Goal: Contribute content: Contribute content

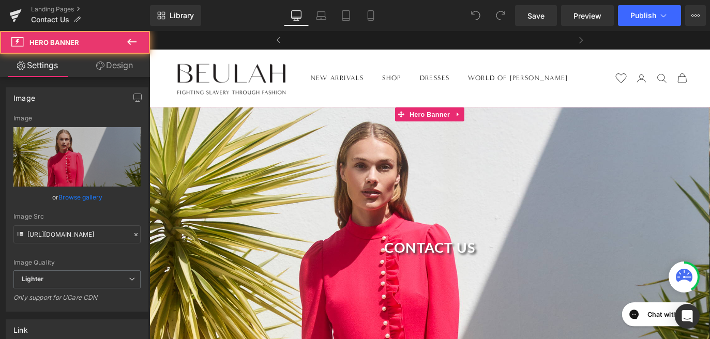
click at [391, 177] on div at bounding box center [463, 267] width 626 height 303
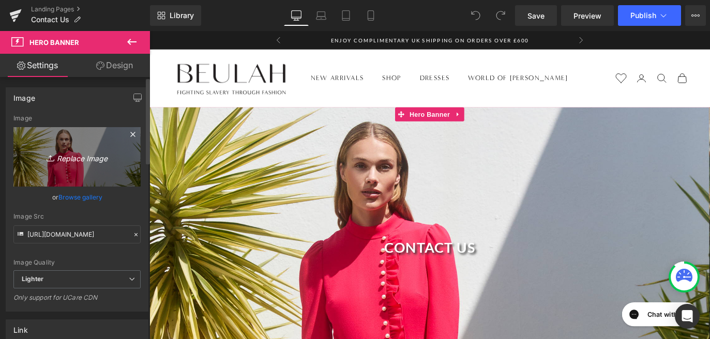
click at [83, 160] on icon "Replace Image" at bounding box center [77, 157] width 83 height 13
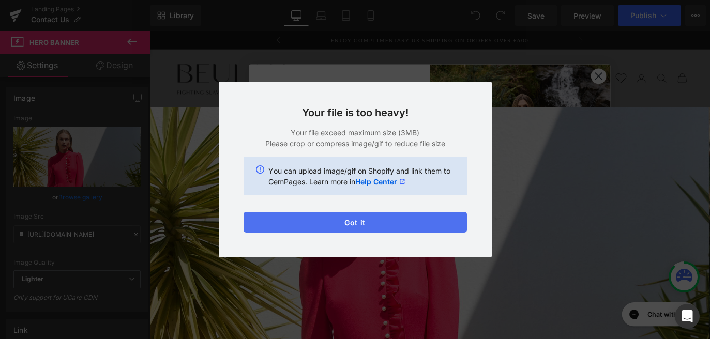
click at [338, 224] on button "Got it" at bounding box center [356, 222] width 224 height 21
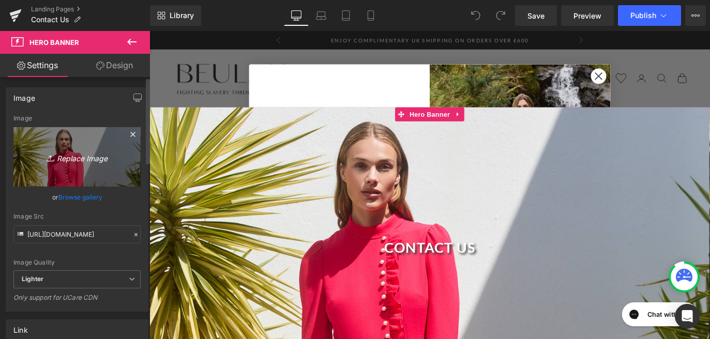
click at [54, 158] on icon "Replace Image" at bounding box center [77, 157] width 83 height 13
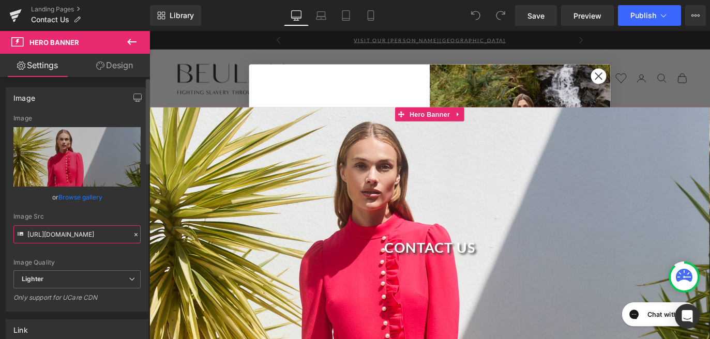
click at [48, 239] on input "[URL][DOMAIN_NAME]" at bounding box center [76, 235] width 127 height 18
click at [64, 235] on input "[URL][DOMAIN_NAME]" at bounding box center [76, 235] width 127 height 18
click at [48, 234] on input "[URL][DOMAIN_NAME]" at bounding box center [76, 235] width 127 height 18
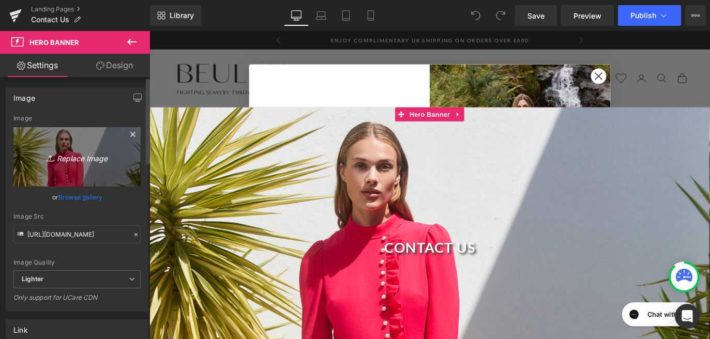
click at [67, 165] on link "Replace Image" at bounding box center [76, 157] width 127 height 60
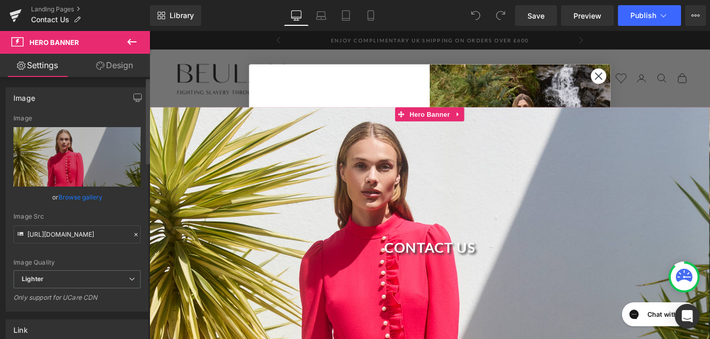
click at [83, 196] on link "Browse gallery" at bounding box center [80, 197] width 44 height 18
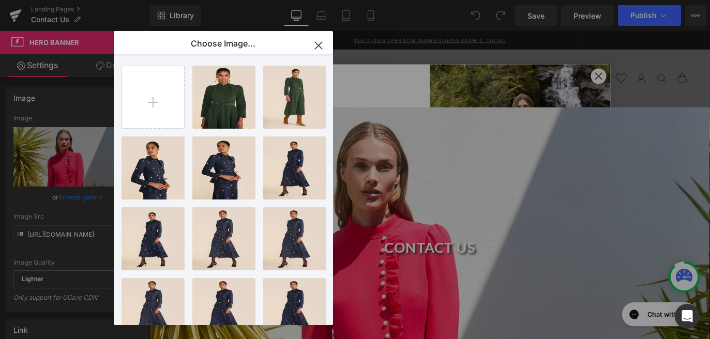
click at [317, 41] on icon "button" at bounding box center [318, 45] width 17 height 17
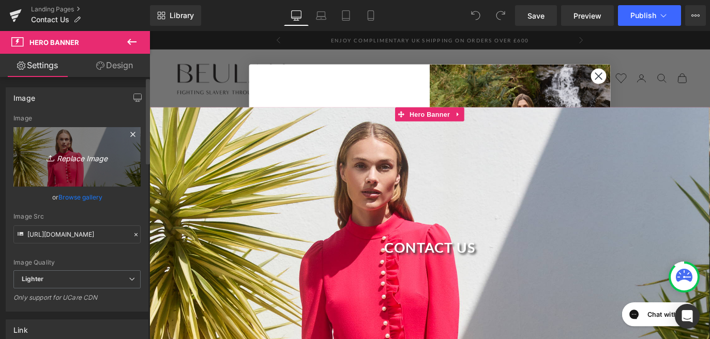
click at [74, 156] on icon "Replace Image" at bounding box center [77, 157] width 83 height 13
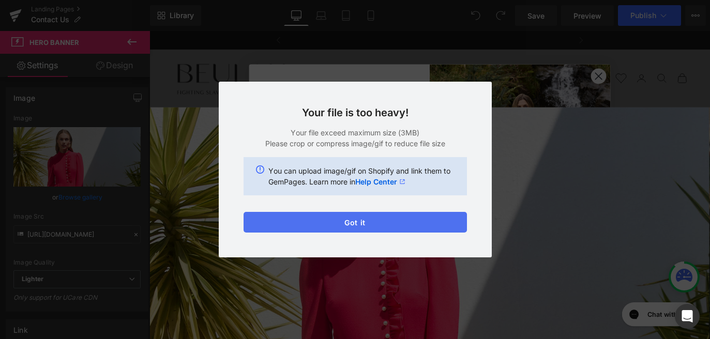
click at [315, 226] on button "Got it" at bounding box center [356, 222] width 224 height 21
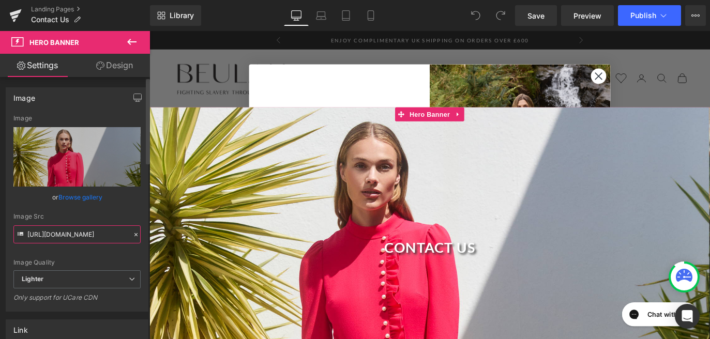
click at [96, 240] on input "[URL][DOMAIN_NAME]" at bounding box center [76, 235] width 127 height 18
drag, startPoint x: 49, startPoint y: 235, endPoint x: 90, endPoint y: 235, distance: 40.4
click at [90, 235] on input "[URL][DOMAIN_NAME]" at bounding box center [76, 235] width 127 height 18
click at [82, 201] on link "Browse gallery" at bounding box center [80, 197] width 44 height 18
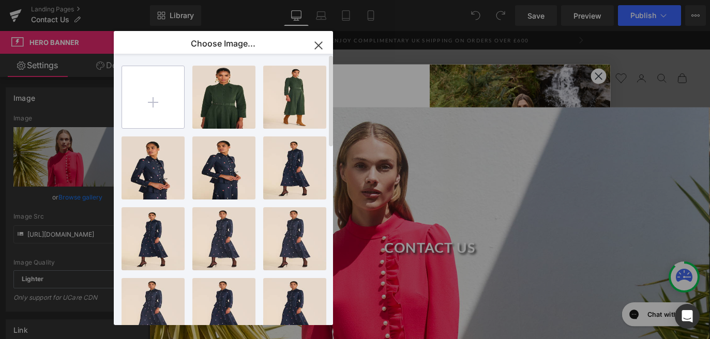
click at [161, 99] on input "file" at bounding box center [153, 97] width 62 height 62
type input "C:\fakepath\Untitled design-5.png"
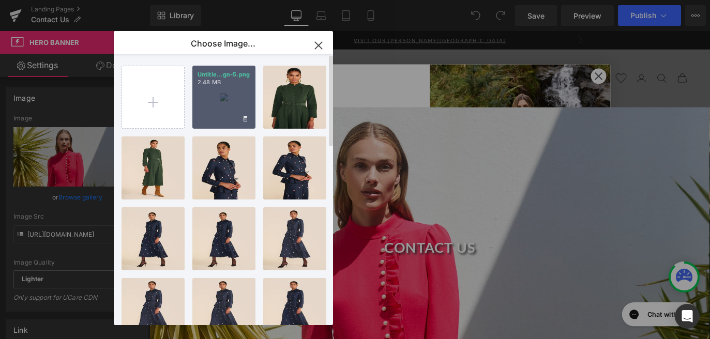
click at [220, 125] on div "Untitle...gn-5.png 2.48 MB" at bounding box center [223, 97] width 63 height 63
type input "[URL][DOMAIN_NAME]"
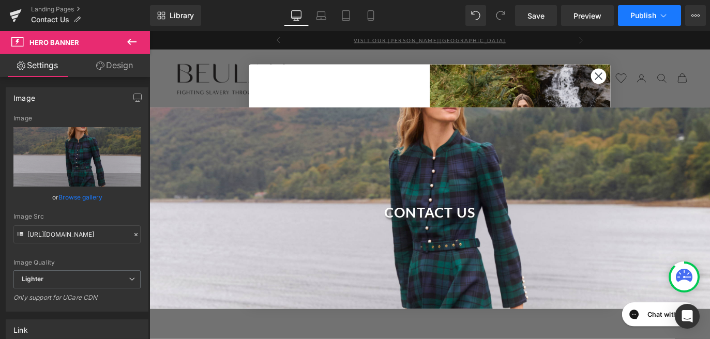
click at [636, 17] on span "Publish" at bounding box center [644, 15] width 26 height 8
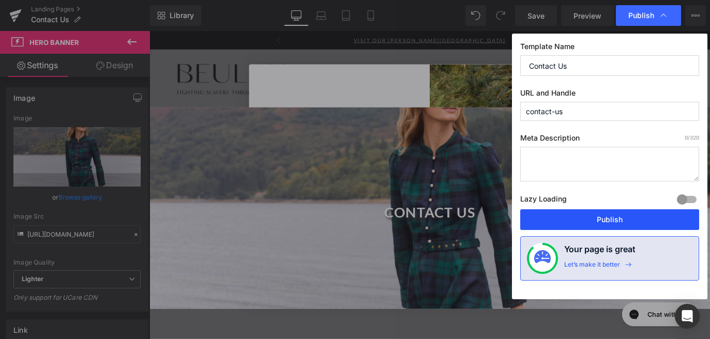
click at [601, 222] on button "Publish" at bounding box center [610, 220] width 179 height 21
